Goal: Obtain resource: Obtain resource

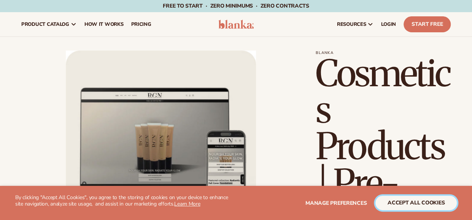
click at [426, 201] on button "accept all cookies" at bounding box center [416, 203] width 81 height 14
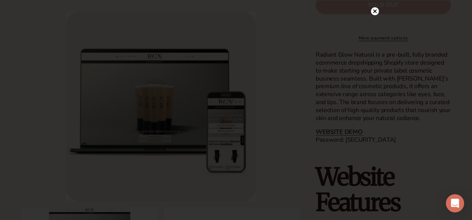
scroll to position [461, 0]
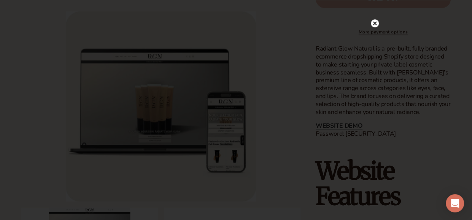
click at [375, 23] on icon at bounding box center [375, 24] width 4 height 4
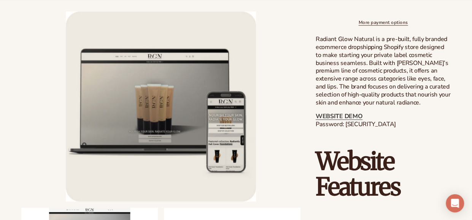
scroll to position [473, 0]
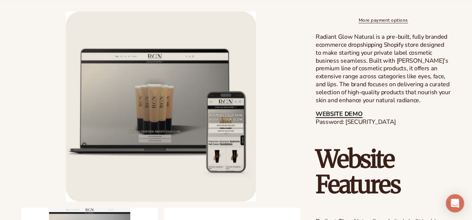
click at [336, 118] on link "WEBSITE DEMO" at bounding box center [339, 114] width 47 height 8
drag, startPoint x: 392, startPoint y: 128, endPoint x: 346, endPoint y: 129, distance: 46.5
click at [346, 126] on p "WEBSITE DEMO Password: [SECURITY_DATA]" at bounding box center [383, 118] width 135 height 16
copy p "blanka-cosmetics"
